Goal: Task Accomplishment & Management: Use online tool/utility

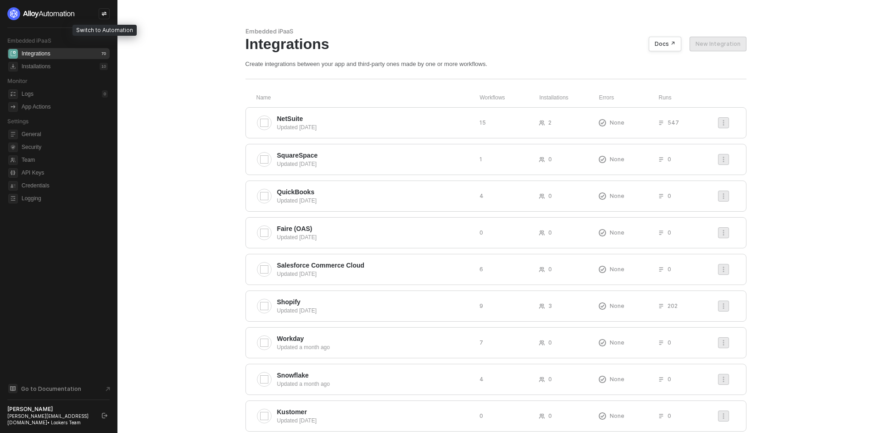
click at [99, 10] on div at bounding box center [104, 13] width 11 height 11
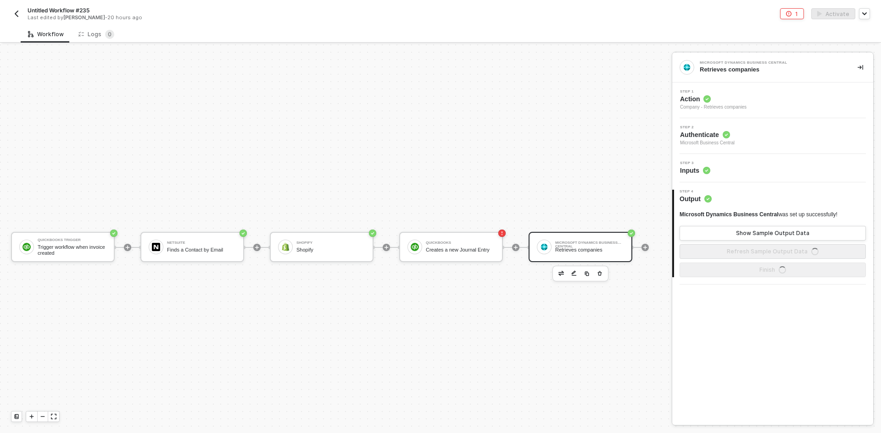
scroll to position [24, 0]
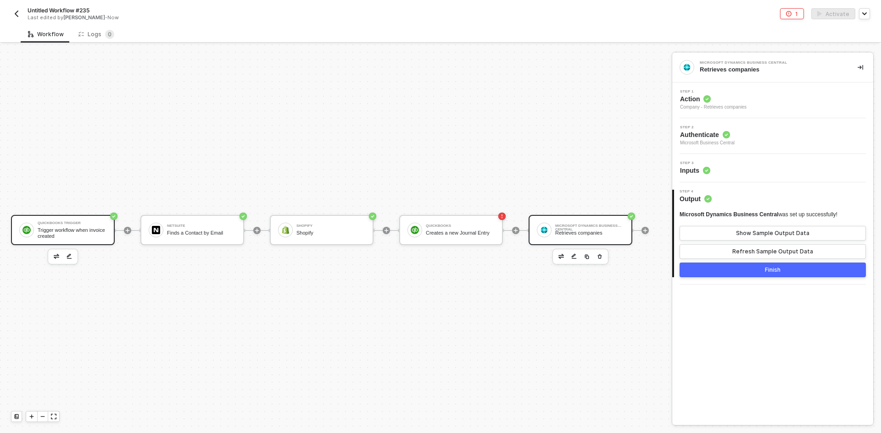
click at [93, 238] on div "QuickBooks Trigger Trigger workflow when invoice created" at bounding box center [63, 230] width 104 height 30
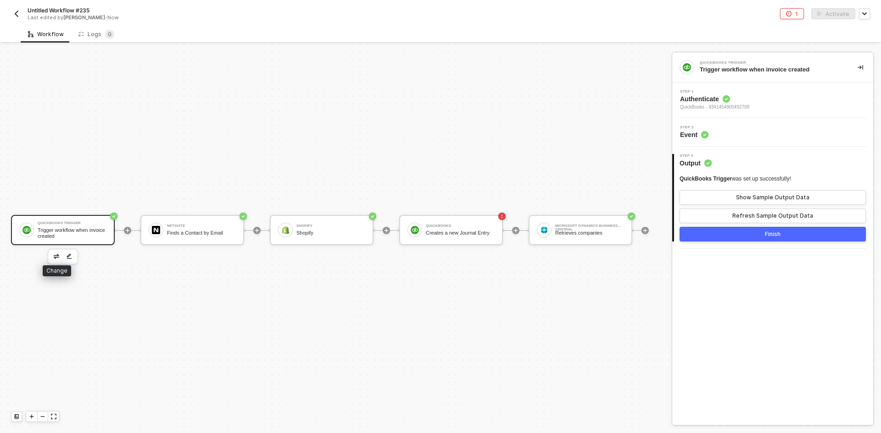
click at [56, 254] on img "button" at bounding box center [57, 256] width 6 height 5
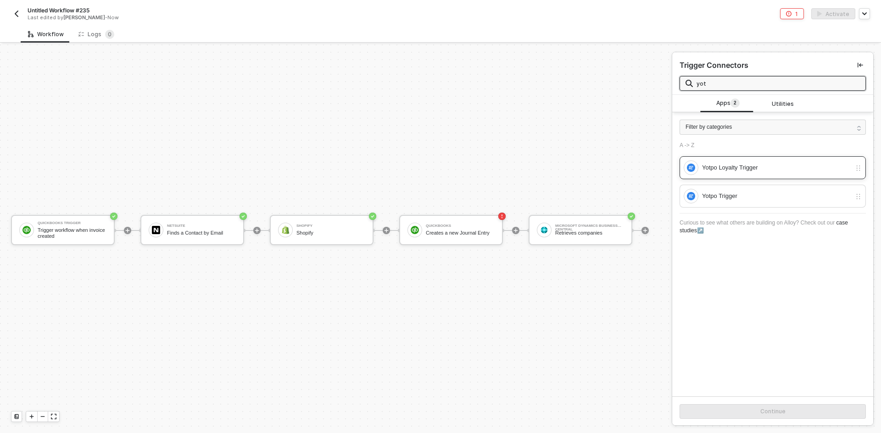
type input "yot"
click at [759, 173] on div "Yotpo Loyalty Trigger" at bounding box center [767, 168] width 167 height 15
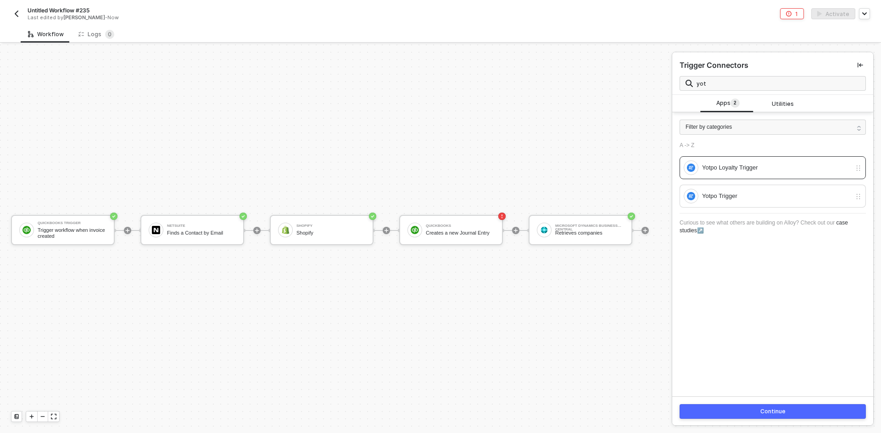
click at [749, 409] on button "Continue" at bounding box center [772, 412] width 186 height 15
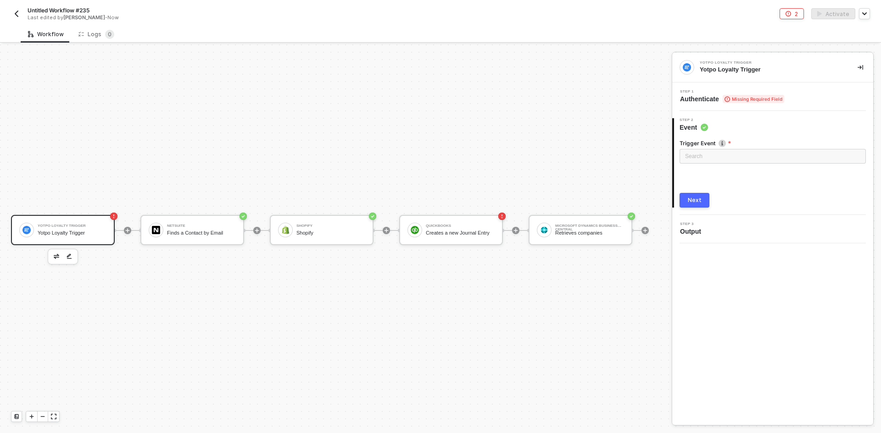
click at [699, 100] on span "Authenticate Missing Required Field" at bounding box center [732, 98] width 104 height 9
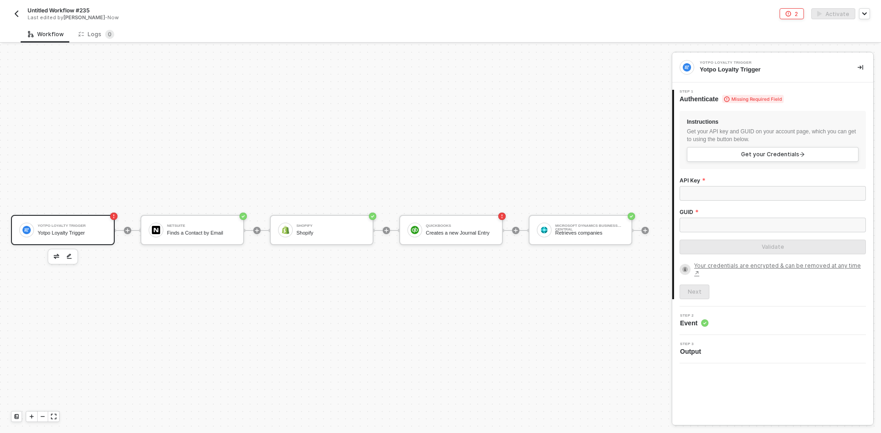
click at [723, 201] on div "API Key" at bounding box center [772, 193] width 186 height 32
click at [782, 194] on input "API Key" at bounding box center [772, 193] width 186 height 15
paste input "e6GKePAbxsg8kqTYX2cVhAtt"
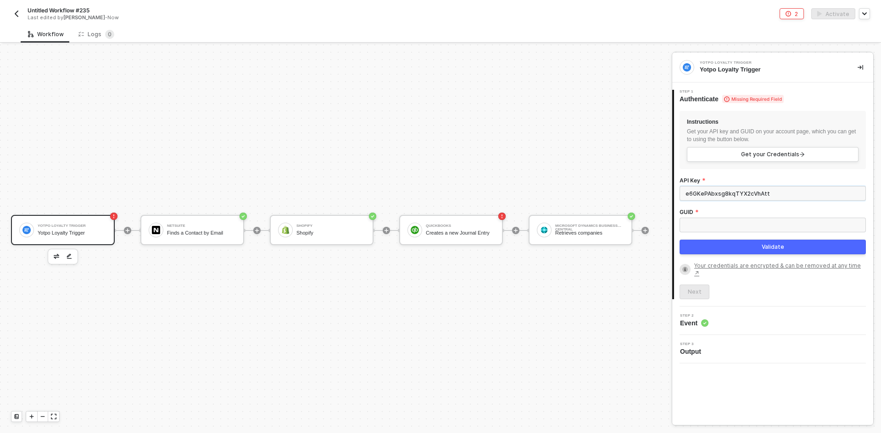
type input "e6GKePAbxsg8kqTYX2cVhAtt"
click at [691, 231] on input "GUID" at bounding box center [772, 225] width 186 height 15
paste input "uBHiqkxe9Aw9zrdCQ-Hv4A"
type input "uBHiqkxe9Aw9zrdCQ-Hv4A"
click at [708, 244] on button "Validate" at bounding box center [772, 247] width 186 height 15
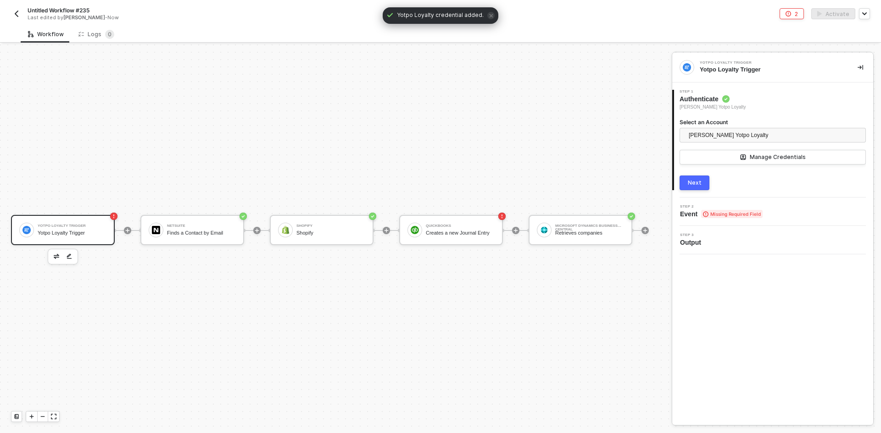
click at [699, 189] on button "Next" at bounding box center [694, 183] width 30 height 15
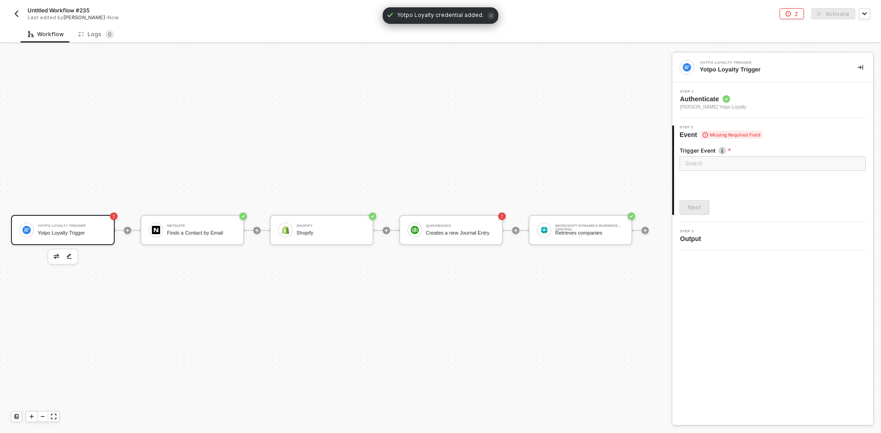
click at [698, 174] on div "Search" at bounding box center [772, 165] width 186 height 19
click at [698, 172] on div "Search" at bounding box center [772, 165] width 186 height 19
click at [695, 164] on input "search" at bounding box center [772, 164] width 175 height 14
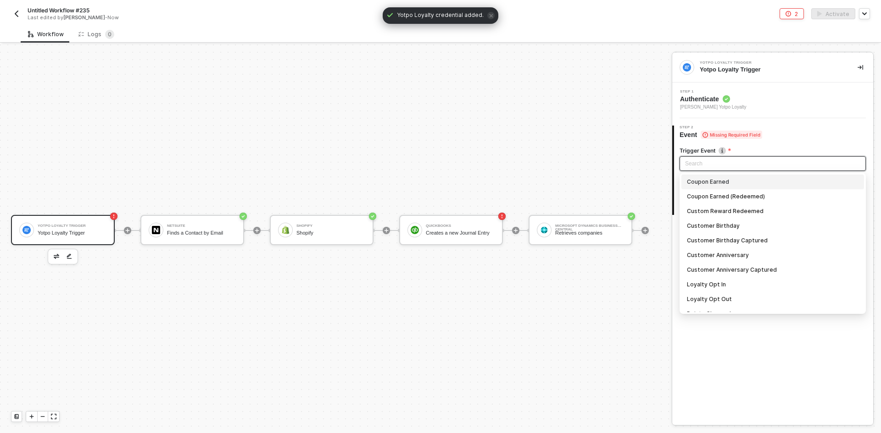
click at [709, 180] on div "Coupon Earned" at bounding box center [773, 182] width 172 height 10
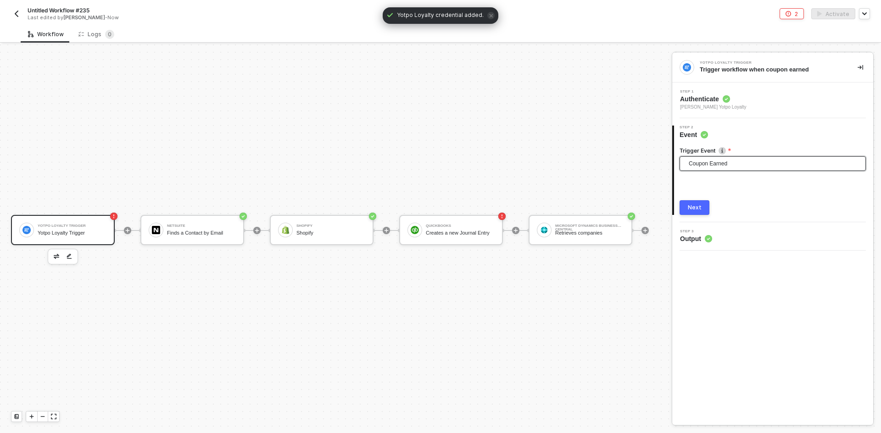
click at [701, 211] on button "Next" at bounding box center [694, 207] width 30 height 15
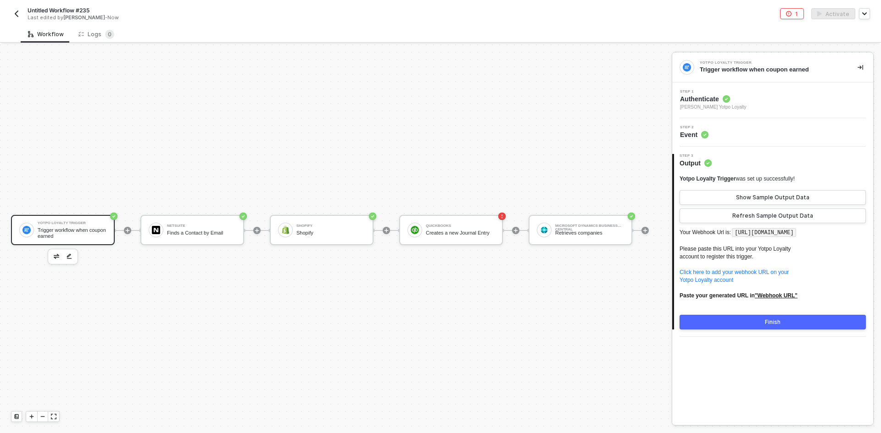
click at [21, 11] on button "button" at bounding box center [16, 13] width 11 height 11
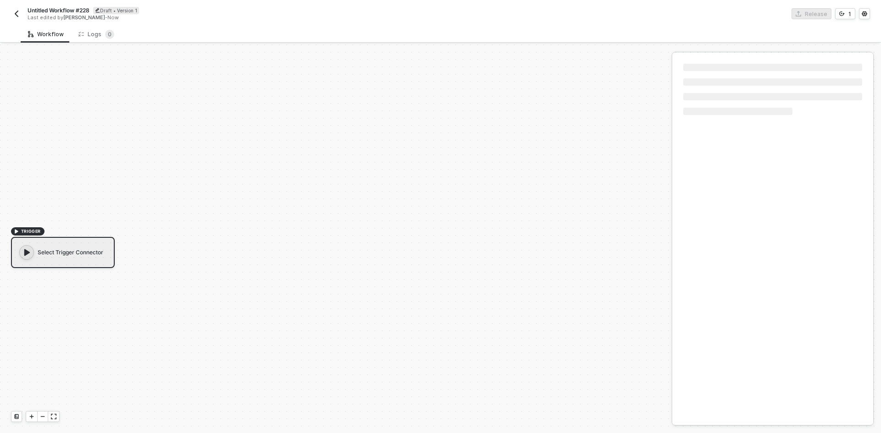
scroll to position [17, 0]
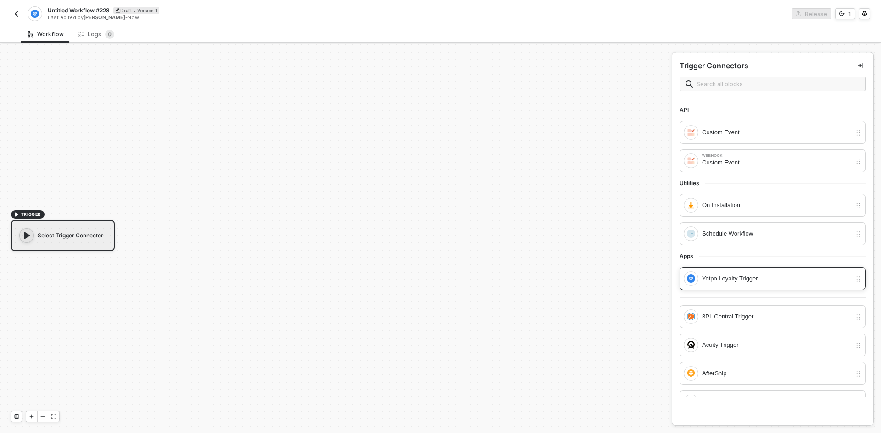
click at [744, 274] on div "Yotpo Loyalty Trigger" at bounding box center [776, 279] width 149 height 10
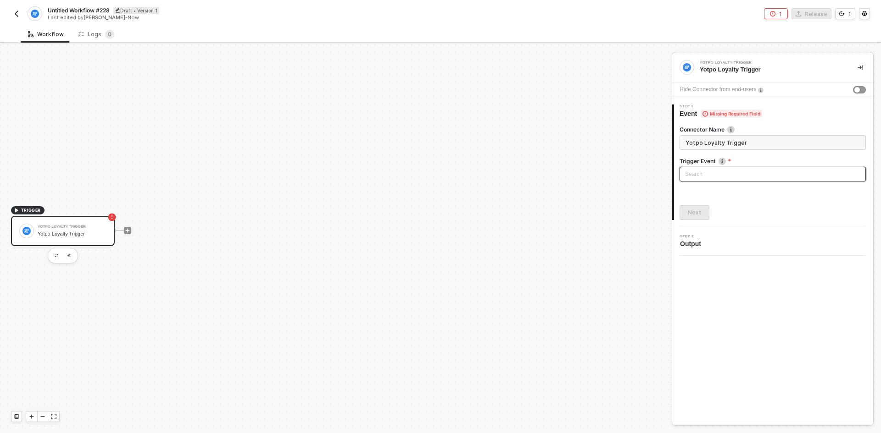
click at [741, 178] on input "search" at bounding box center [772, 174] width 175 height 14
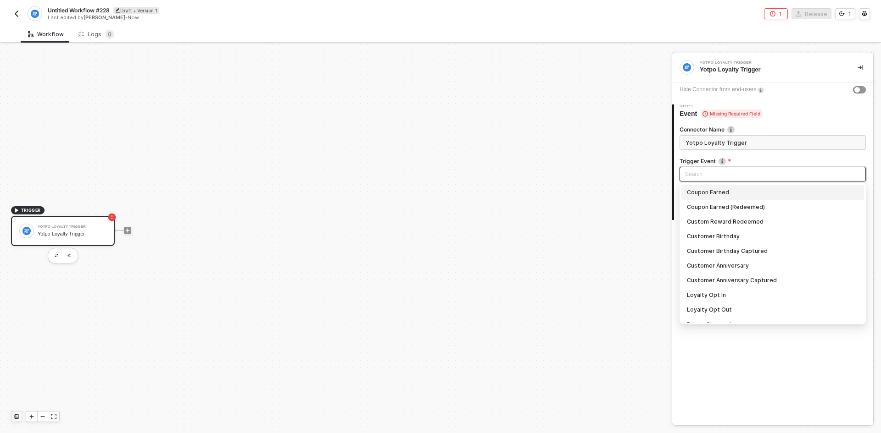
click at [726, 195] on div "Coupon Earned" at bounding box center [773, 193] width 172 height 10
type input "Trigger workflow when coupon earned"
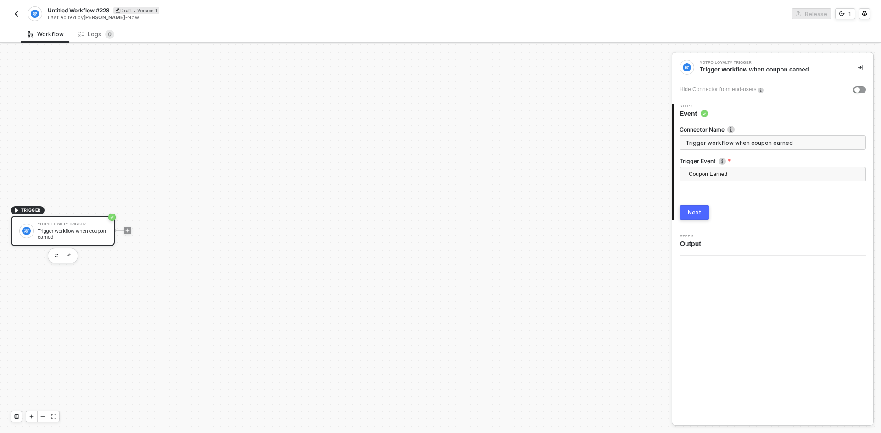
click at [687, 222] on div "1 Step 1 Event Connector Name Trigger workflow when coupon earned Trigger Event…" at bounding box center [772, 162] width 201 height 130
click at [691, 208] on button "Next" at bounding box center [694, 213] width 30 height 15
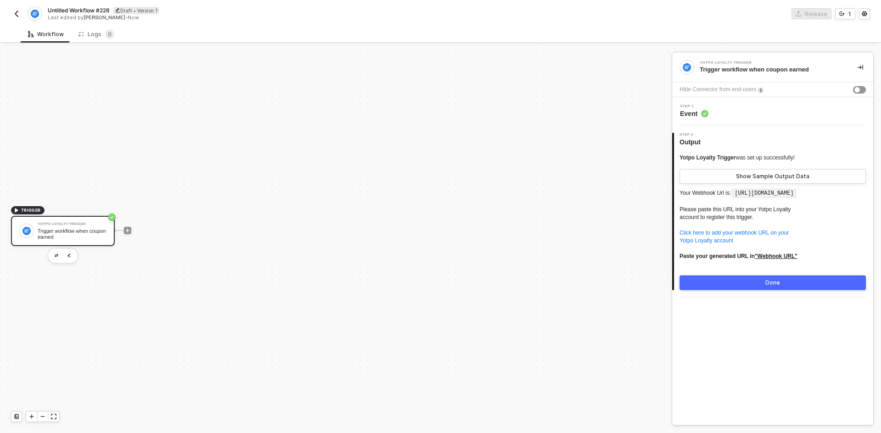
drag, startPoint x: 743, startPoint y: 201, endPoint x: 734, endPoint y: 189, distance: 16.1
click at [734, 189] on p "Your Webhook Url is: https://webhooks.runalloy.com/yotpoLoyalty/:merchantUserId…" at bounding box center [772, 228] width 186 height 81
copy code "https://webhooks.runalloy.com/yotpoLoyalty/:merchantUserId"
click at [761, 109] on div "Step 1 Event" at bounding box center [773, 112] width 199 height 14
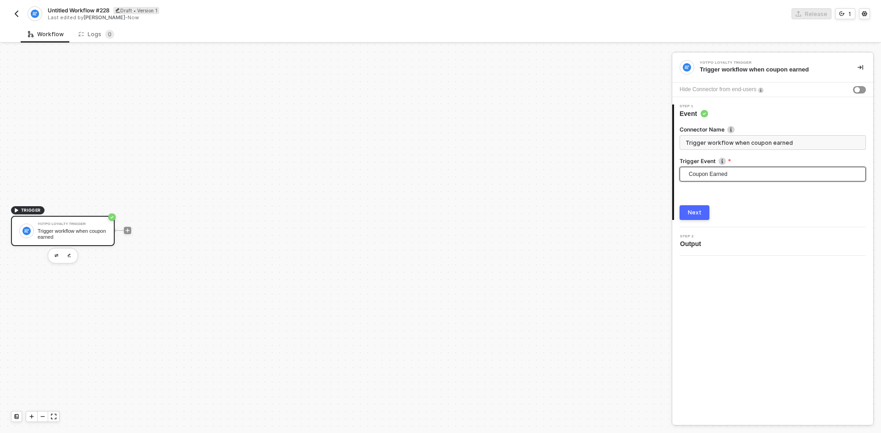
click at [798, 176] on span "Coupon Earned" at bounding box center [775, 174] width 172 height 14
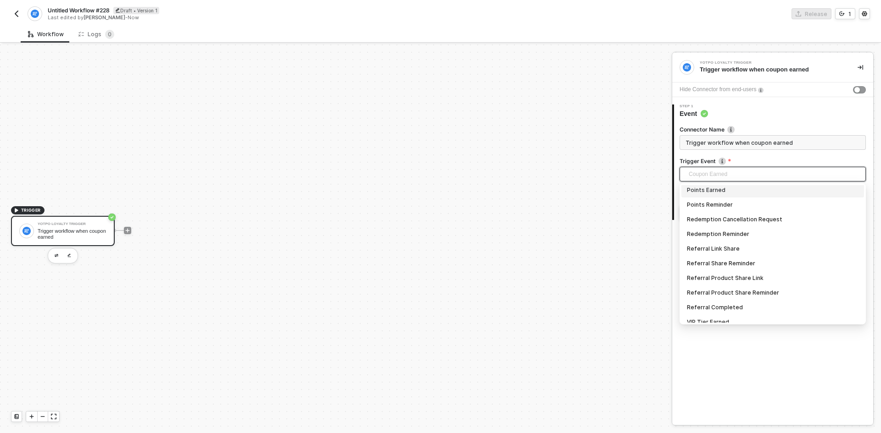
scroll to position [62, 0]
click at [752, 262] on div "Points Changed" at bounding box center [773, 262] width 172 height 10
type input "Trigger workflow when points changed"
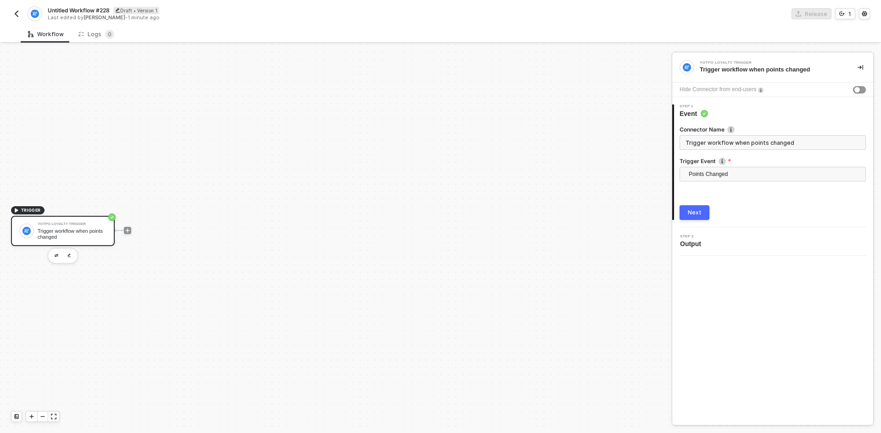
click at [696, 217] on button "Next" at bounding box center [694, 213] width 30 height 15
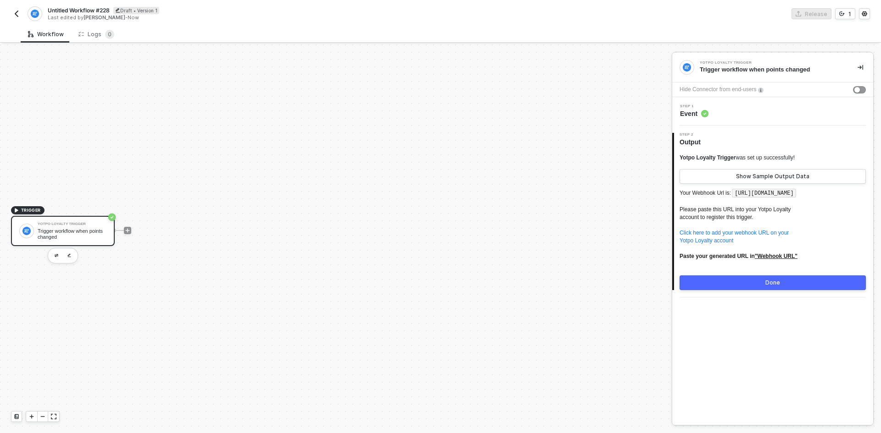
drag, startPoint x: 732, startPoint y: 207, endPoint x: 733, endPoint y: 195, distance: 12.0
click at [733, 195] on code "https://webhooks.runalloy.com/yotpoLoyalty/:merchantUserId" at bounding box center [764, 193] width 64 height 9
copy code "https://webhooks.runalloy.com/yotpoLoyalty/:merchantUserId"
click at [756, 290] on button "Done" at bounding box center [772, 283] width 186 height 15
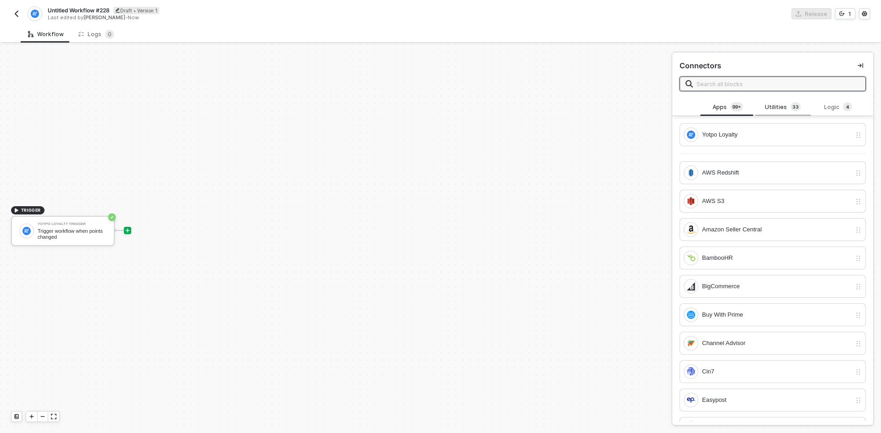
click at [780, 111] on div "Utilities 3 3" at bounding box center [782, 107] width 40 height 10
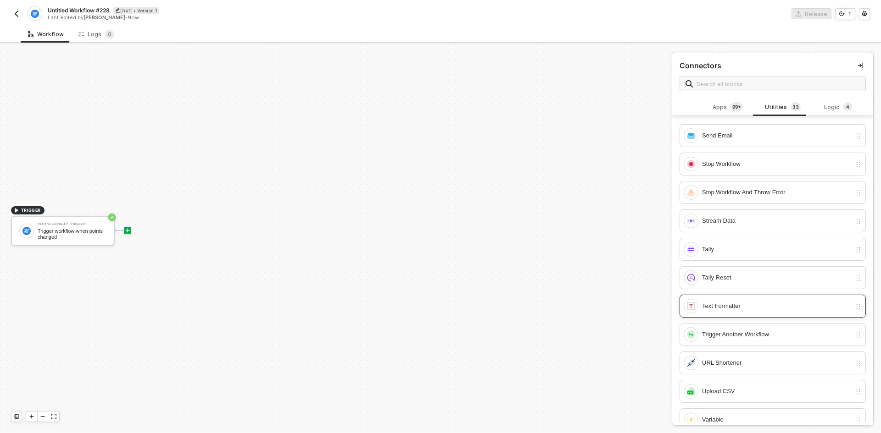
scroll to position [640, 0]
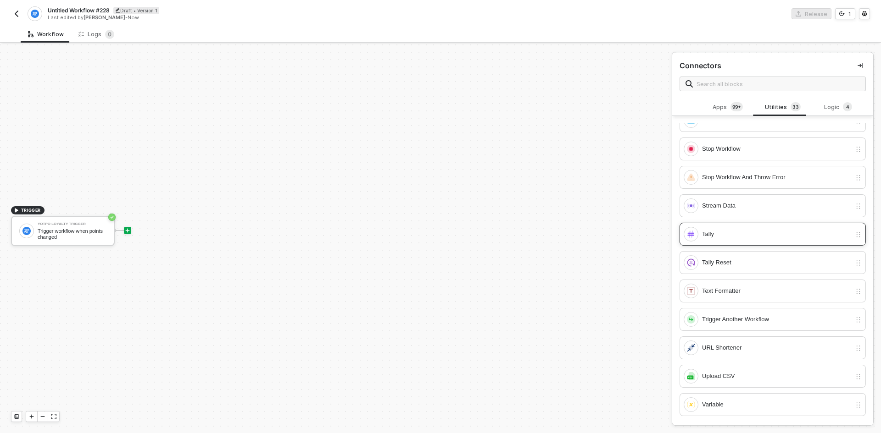
click at [729, 241] on div "Tally" at bounding box center [767, 234] width 167 height 15
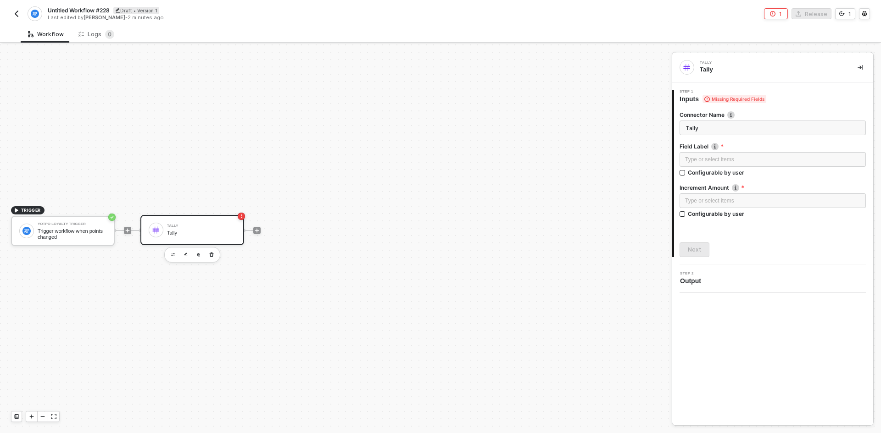
click at [720, 167] on div "Type or select items ﻿" at bounding box center [772, 160] width 186 height 17
click at [718, 161] on div "Type or select items ﻿" at bounding box center [772, 160] width 175 height 9
click at [718, 201] on div "Type or select items ﻿" at bounding box center [772, 201] width 175 height 9
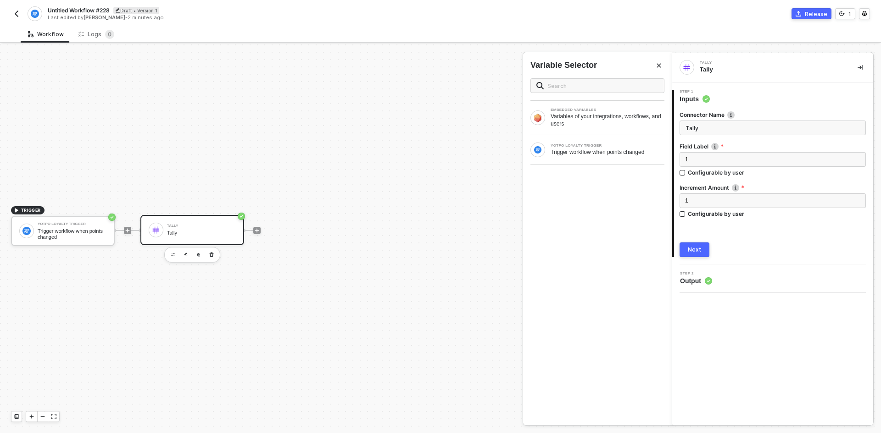
click at [703, 243] on button "Next" at bounding box center [694, 250] width 30 height 15
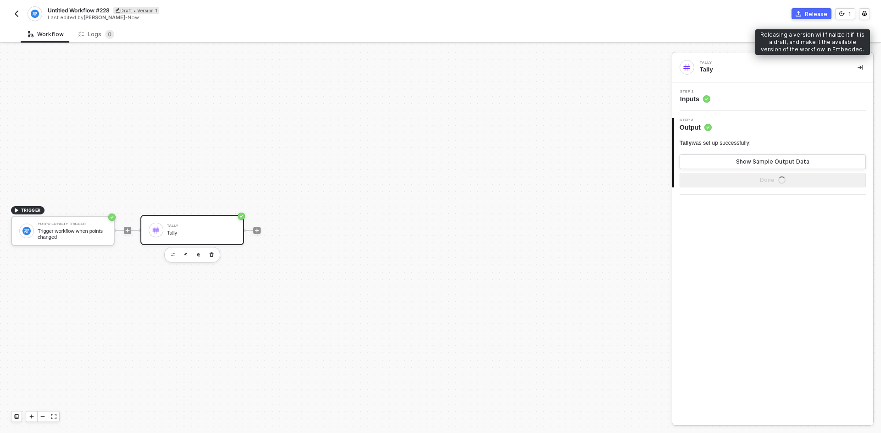
click at [817, 14] on div "Release" at bounding box center [816, 14] width 22 height 8
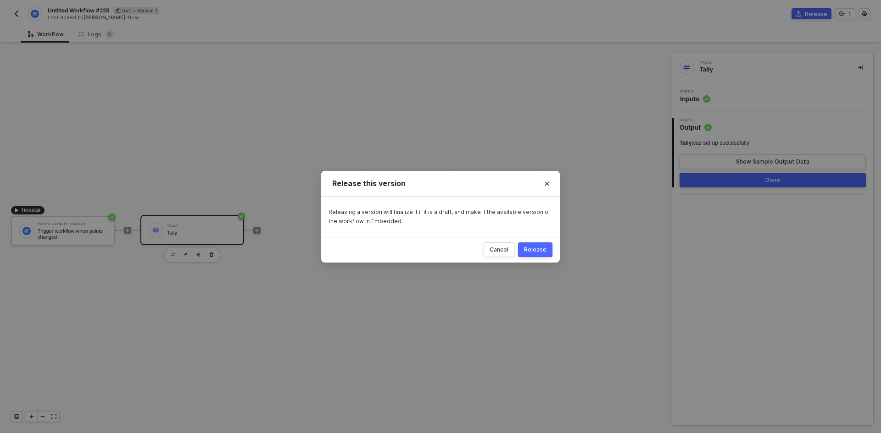
click at [534, 244] on button "Release" at bounding box center [535, 250] width 34 height 15
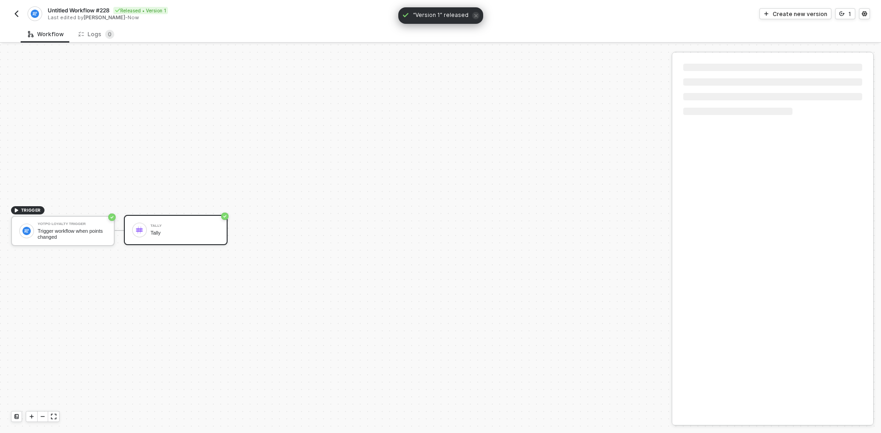
click at [17, 15] on img "button" at bounding box center [16, 13] width 7 height 7
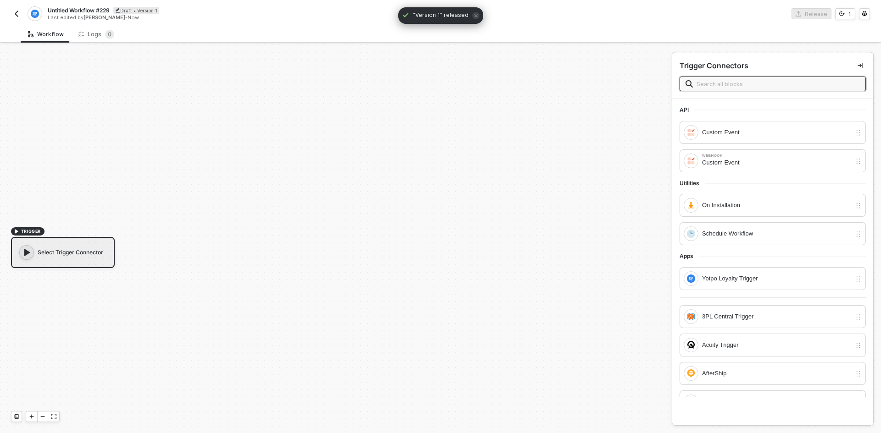
scroll to position [17, 0]
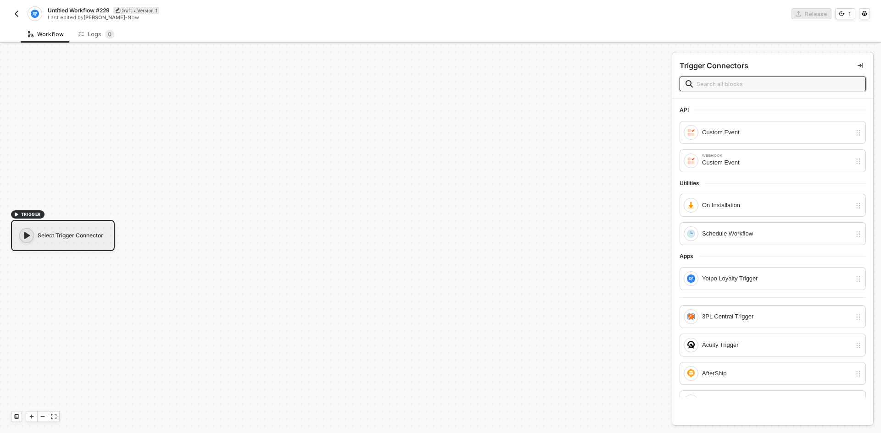
click at [21, 15] on button "button" at bounding box center [16, 13] width 11 height 11
